Goal: Task Accomplishment & Management: Manage account settings

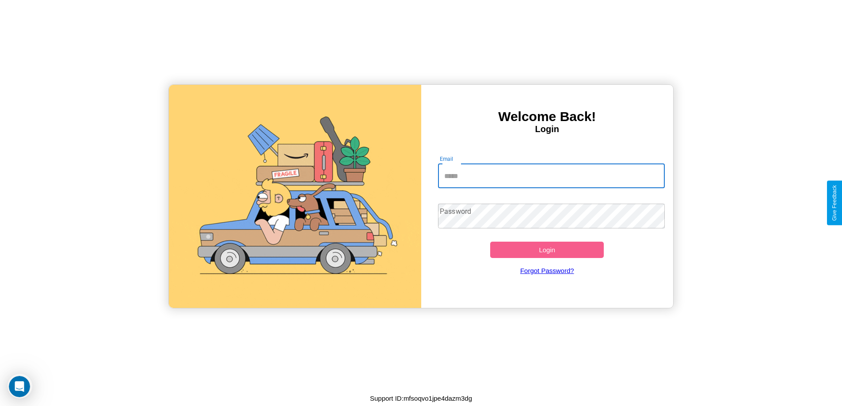
click at [551, 176] on input "Email" at bounding box center [551, 176] width 227 height 25
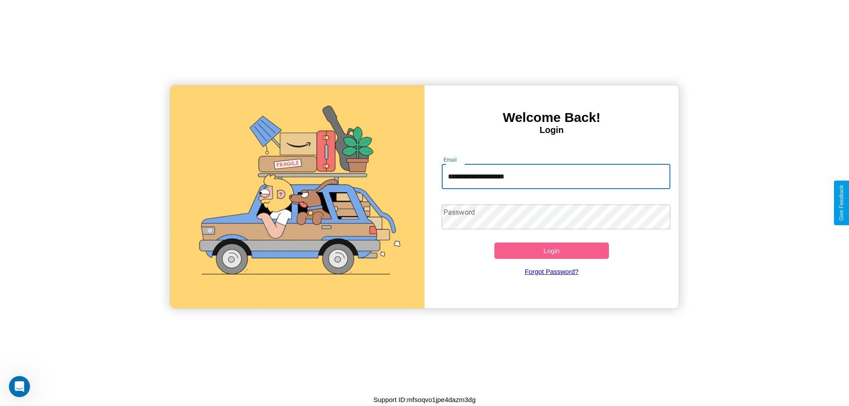
type input "**********"
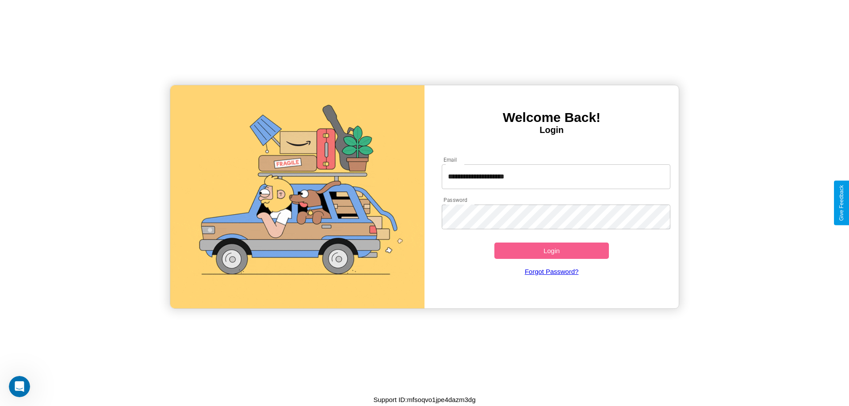
click at [551, 251] on button "Login" at bounding box center [551, 251] width 115 height 16
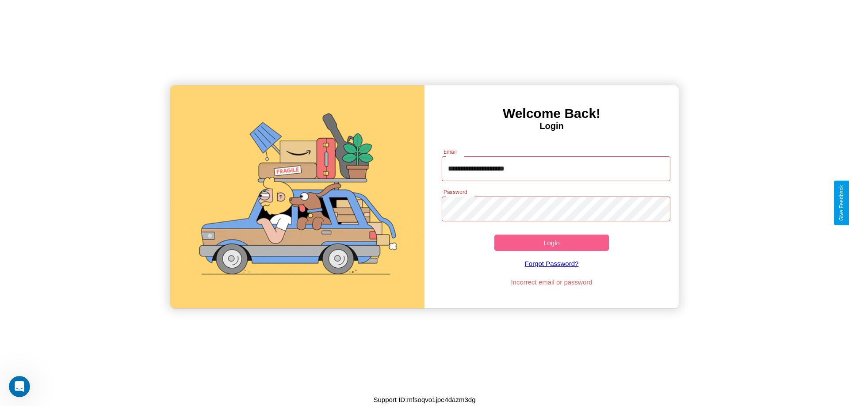
click at [551, 243] on button "Login" at bounding box center [551, 243] width 115 height 16
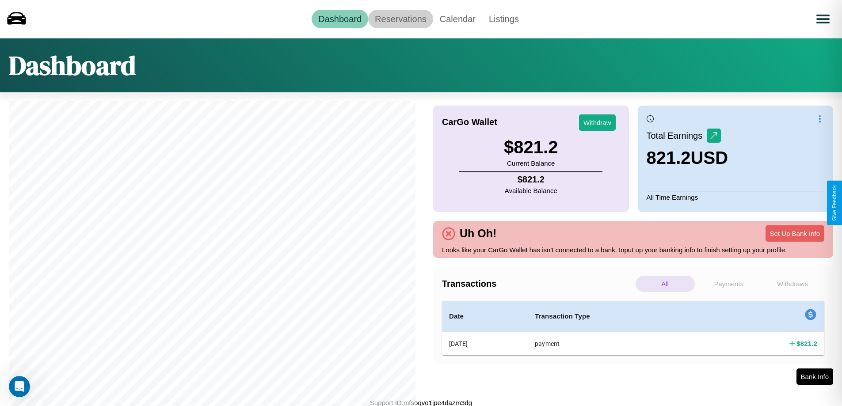
click at [401, 19] on link "Reservations" at bounding box center [400, 19] width 65 height 19
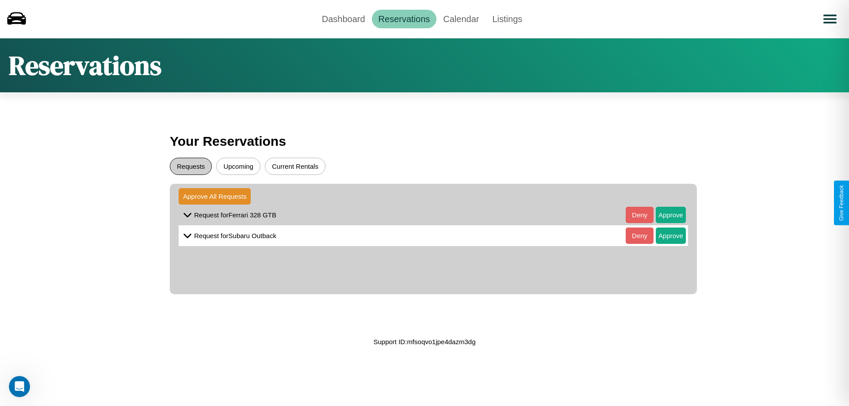
click at [191, 166] on button "Requests" at bounding box center [191, 166] width 42 height 17
click at [664, 215] on button "Approve" at bounding box center [671, 215] width 30 height 16
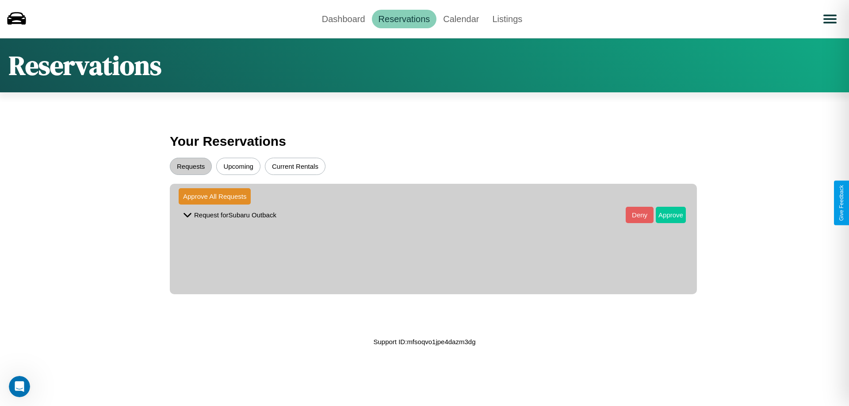
click at [664, 215] on button "Approve" at bounding box center [671, 215] width 30 height 16
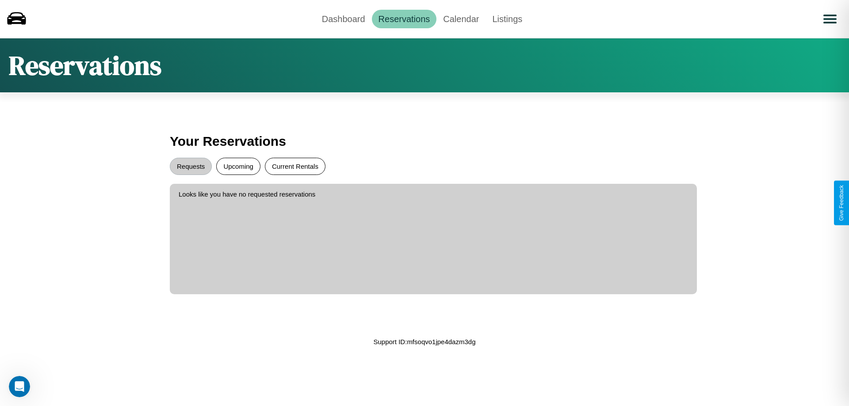
click at [295, 166] on button "Current Rentals" at bounding box center [295, 166] width 61 height 17
